Goal: Transaction & Acquisition: Purchase product/service

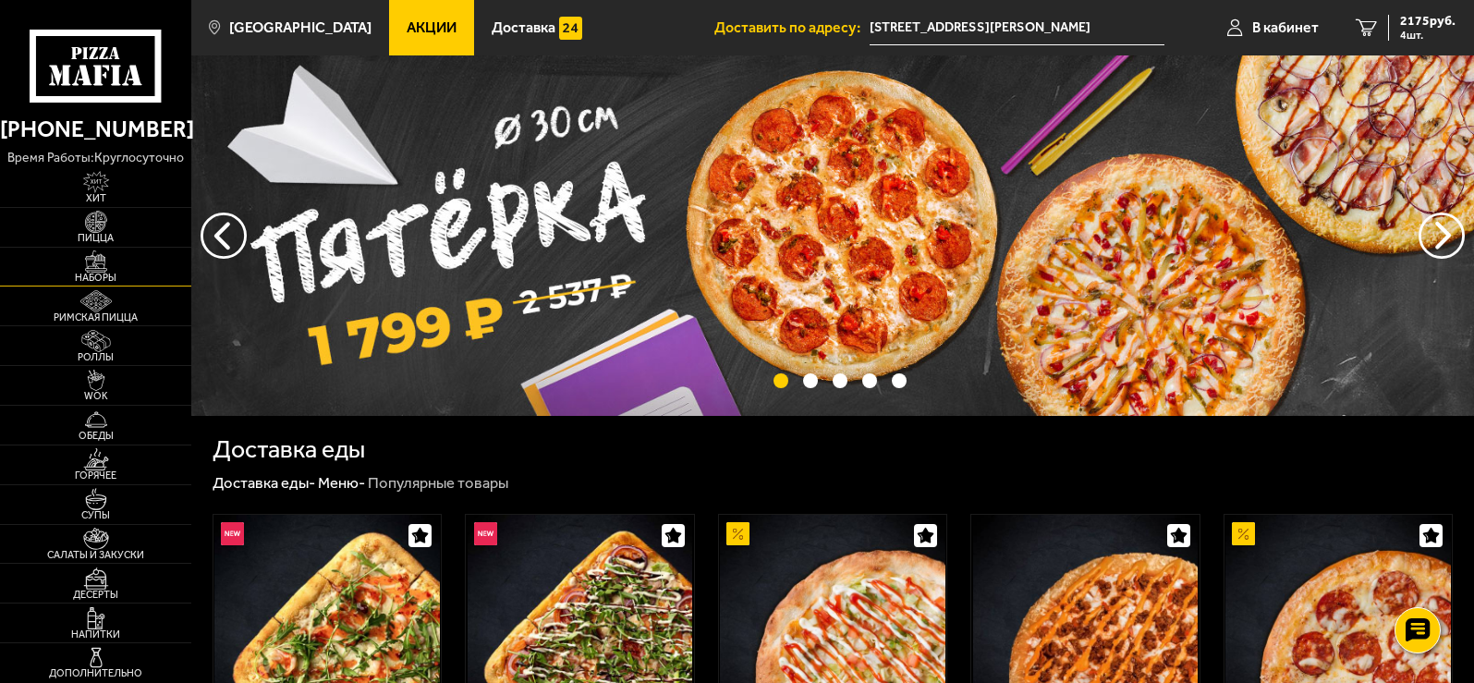
click at [110, 254] on img at bounding box center [96, 261] width 59 height 22
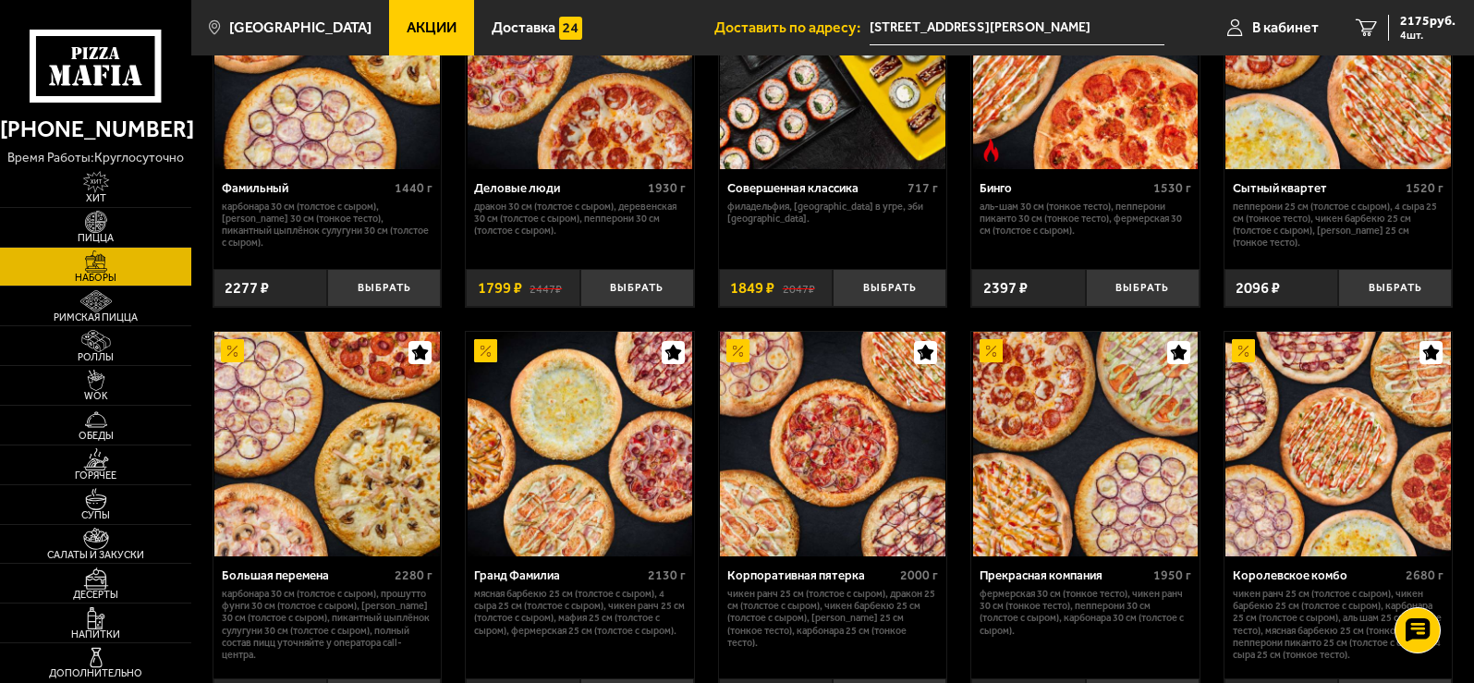
scroll to position [1941, 0]
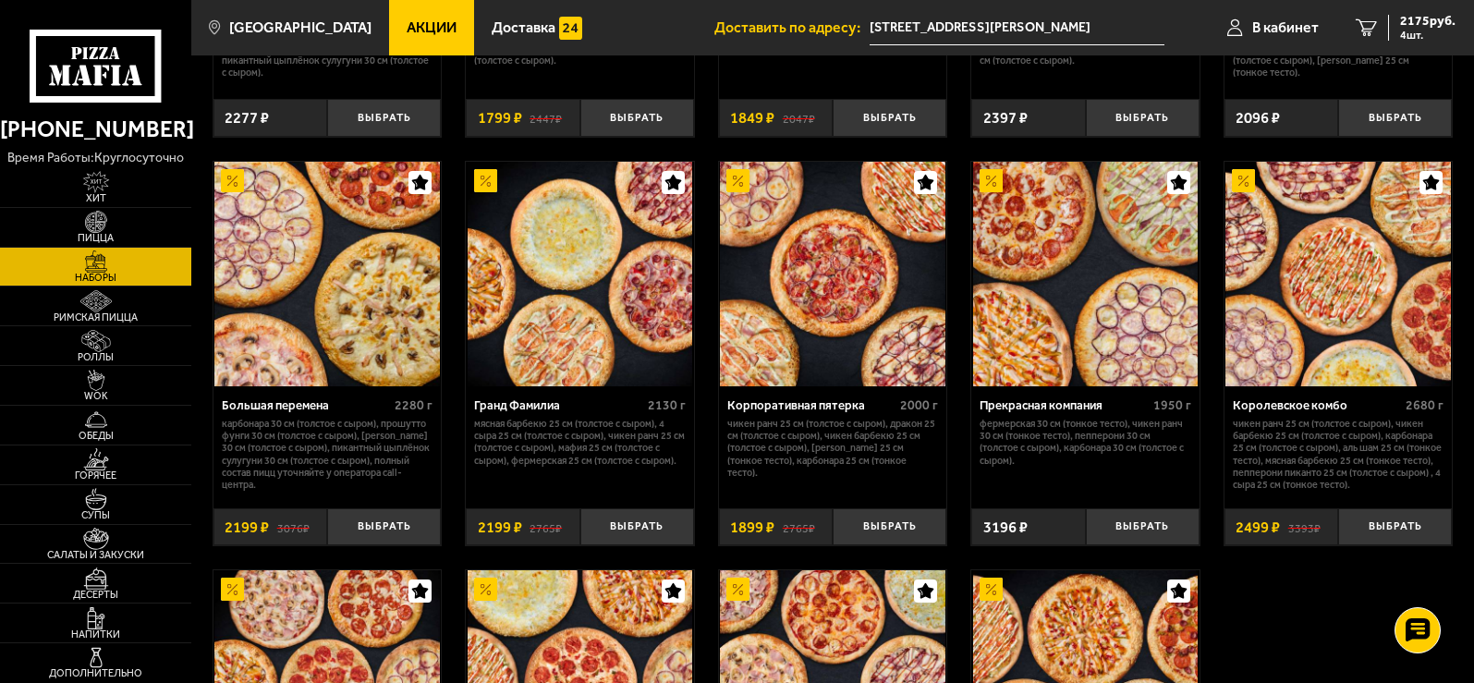
click at [1313, 413] on div "Королевское комбо" at bounding box center [1317, 405] width 168 height 15
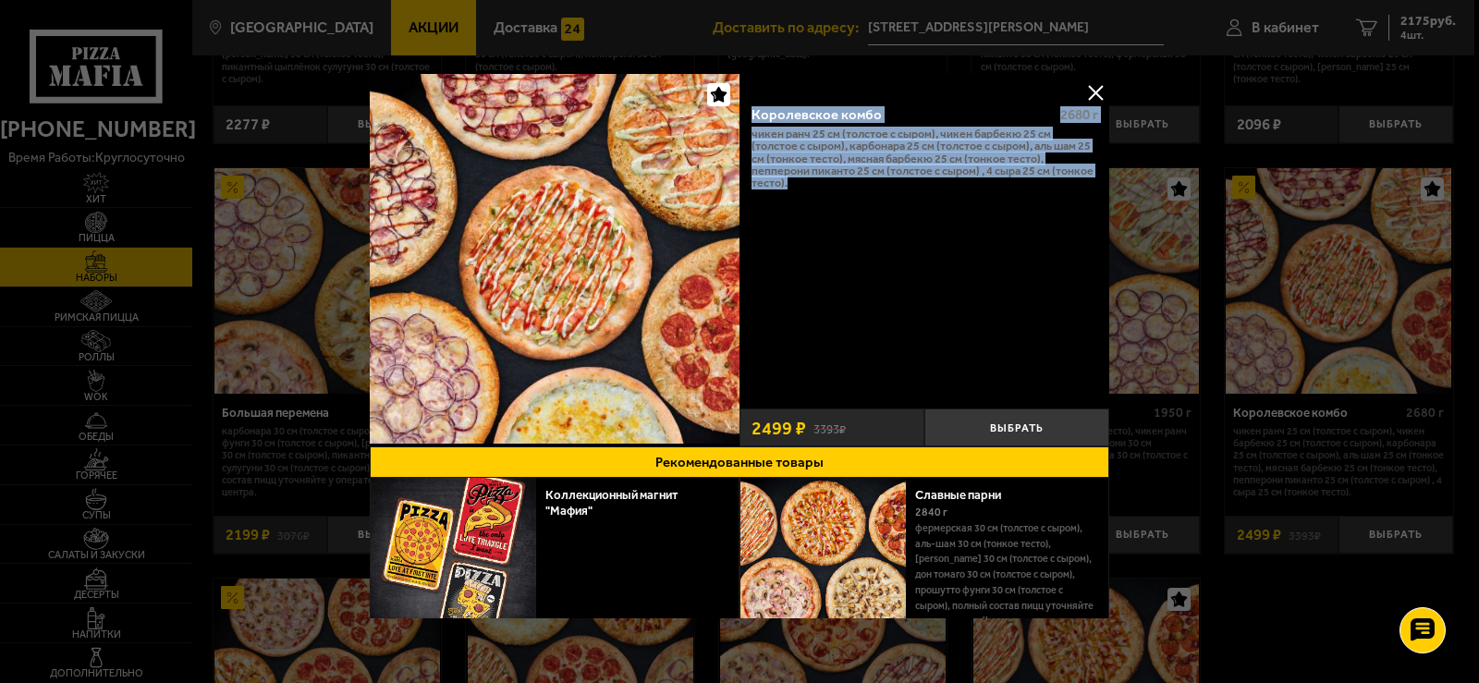
drag, startPoint x: 992, startPoint y: 265, endPoint x: 752, endPoint y: 122, distance: 279.7
click at [752, 122] on div "Королевское комбо 2680 г Чикен Ранч 25 см (толстое с сыром), Чикен Барбекю 25 с…" at bounding box center [924, 246] width 370 height 309
copy div "Королевское комбо 2680 г Чикен Ранч 25 см (толстое с сыром), Чикен Барбекю 25 с…"
click at [887, 294] on div "Королевское комбо 2680 г Чикен Ранч 25 см (толстое с сыром), Чикен Барбекю 25 с…" at bounding box center [924, 246] width 370 height 309
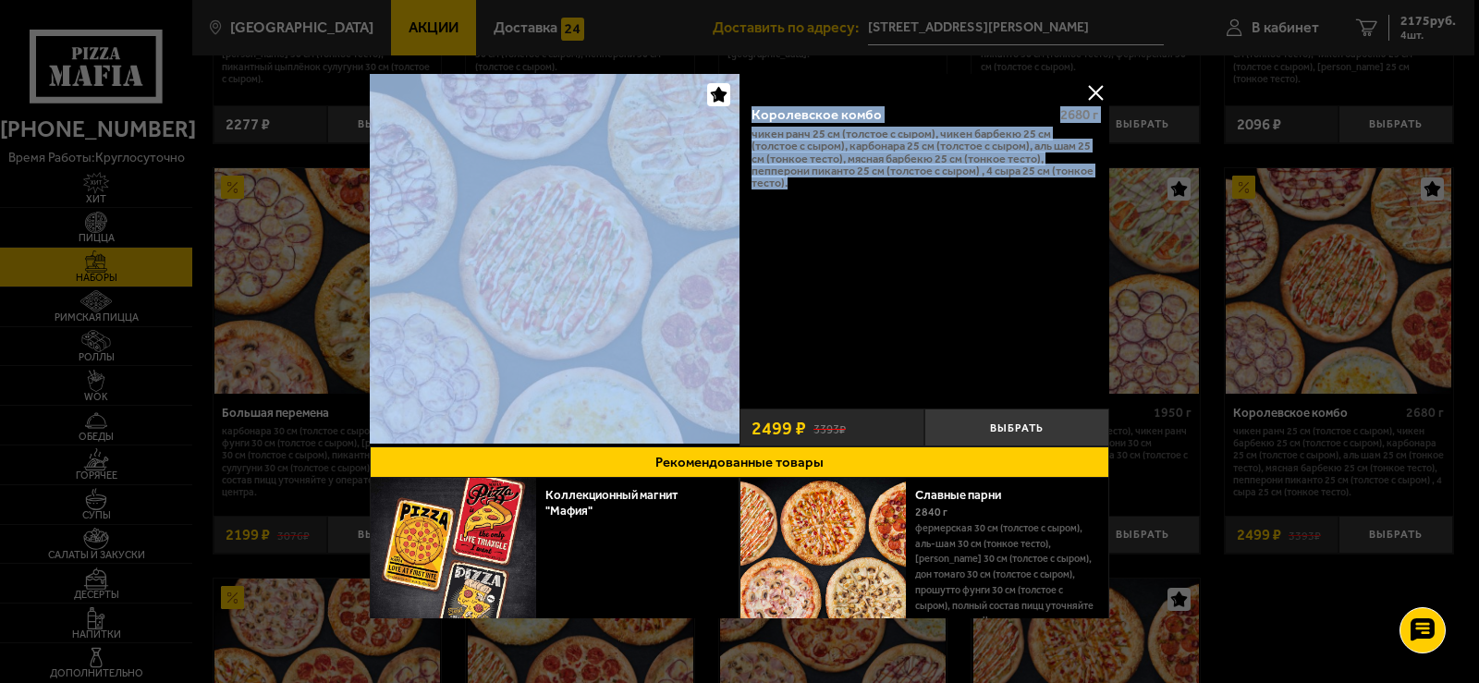
drag, startPoint x: 796, startPoint y: 189, endPoint x: 736, endPoint y: 109, distance: 99.6
click at [736, 109] on div "Королевское комбо 2680 г Чикен Ранч 25 см (толстое с сыром), Чикен Барбекю 25 с…" at bounding box center [739, 260] width 739 height 372
copy div "Королевское комбо 2680 г Чикен Ранч 25 см (толстое с сыром), Чикен Барбекю 25 с…"
drag, startPoint x: 1088, startPoint y: 91, endPoint x: 969, endPoint y: 63, distance: 121.5
click at [1088, 91] on button at bounding box center [1095, 93] width 28 height 28
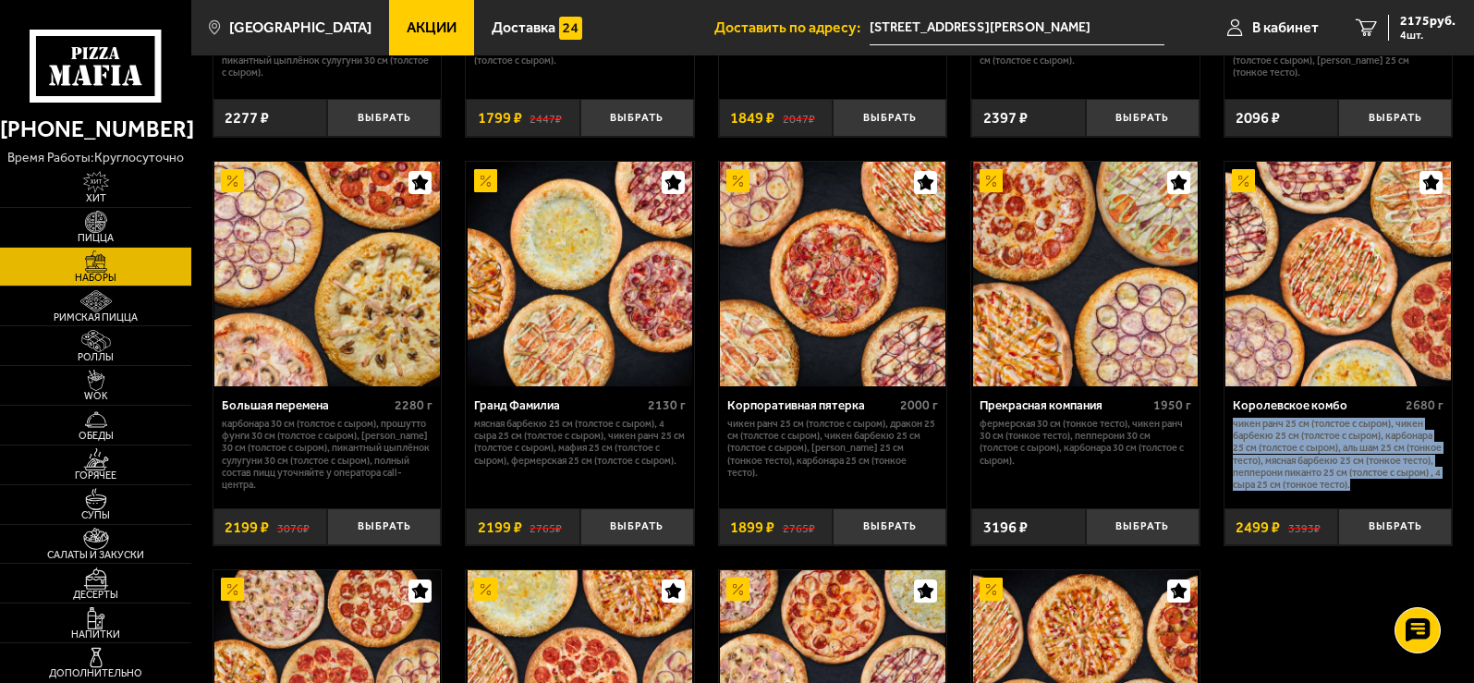
drag, startPoint x: 1353, startPoint y: 493, endPoint x: 1234, endPoint y: 432, distance: 133.5
click at [1234, 432] on p "Чикен Ранч 25 см (толстое с сыром), Чикен Барбекю 25 см (толстое с сыром), Карб…" at bounding box center [1338, 455] width 211 height 74
drag, startPoint x: 1250, startPoint y: 438, endPoint x: 1364, endPoint y: 495, distance: 127.3
click at [1364, 492] on p "Чикен Ранч 25 см (толстое с сыром), Чикен Барбекю 25 см (толстое с сыром), Карб…" at bounding box center [1338, 455] width 211 height 74
